Goal: Check status: Check status

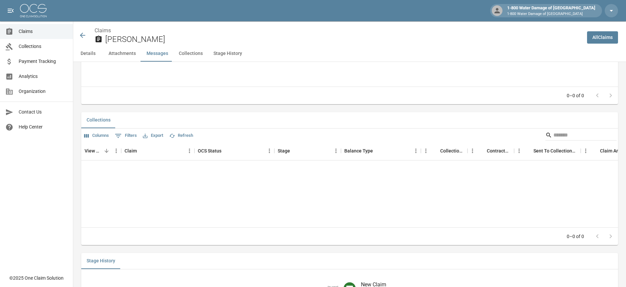
scroll to position [553, 0]
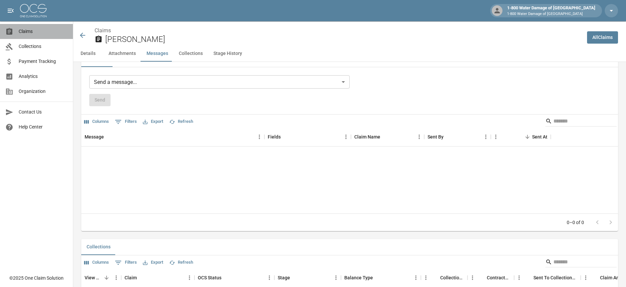
click at [27, 30] on span "Claims" at bounding box center [43, 31] width 49 height 7
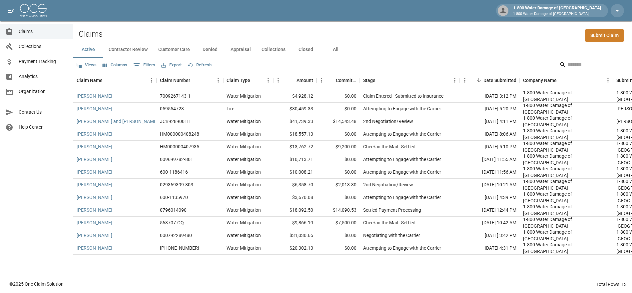
click at [568, 64] on input "Search" at bounding box center [593, 64] width 53 height 11
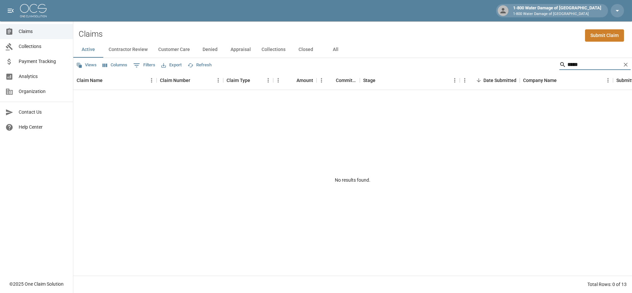
type input "*****"
click at [337, 47] on button "All" at bounding box center [336, 50] width 30 height 16
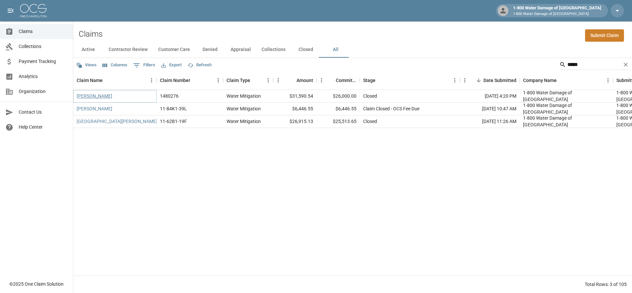
click at [91, 96] on link "[PERSON_NAME]" at bounding box center [95, 96] width 36 height 7
